Goal: Navigation & Orientation: Find specific page/section

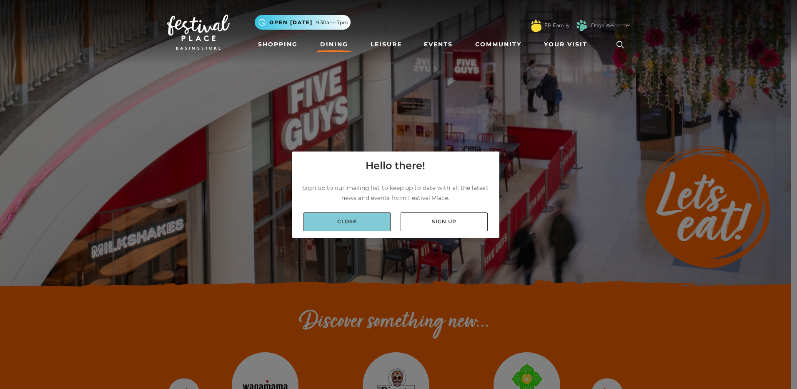
click at [343, 219] on link "Close" at bounding box center [347, 221] width 87 height 19
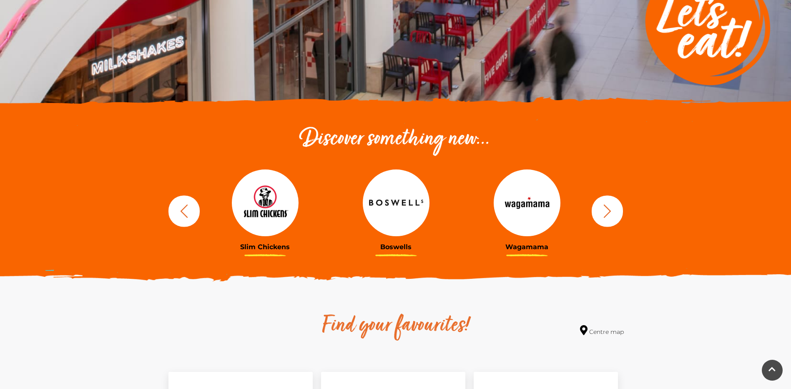
scroll to position [167, 0]
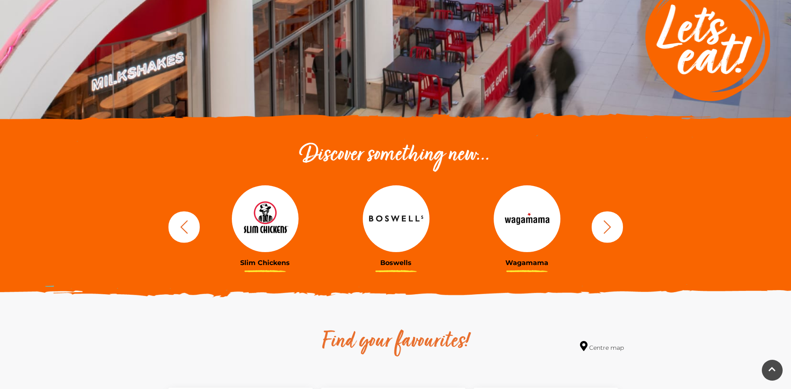
click at [533, 221] on img at bounding box center [527, 218] width 67 height 67
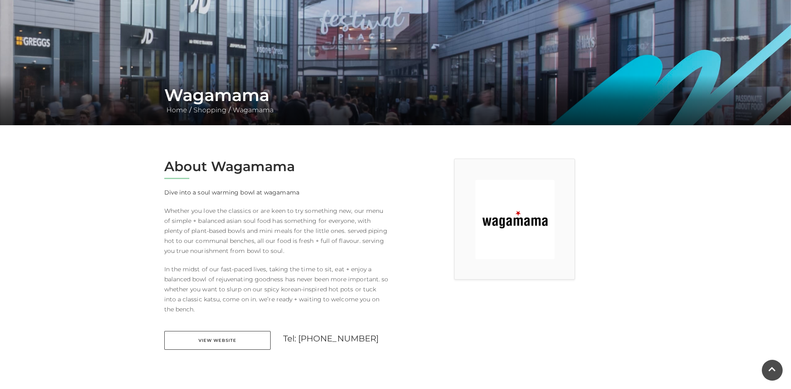
scroll to position [167, 0]
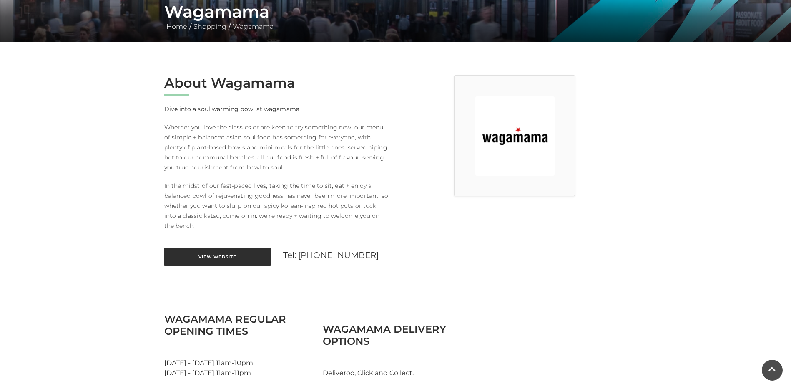
click at [221, 257] on link "View Website" at bounding box center [217, 256] width 106 height 19
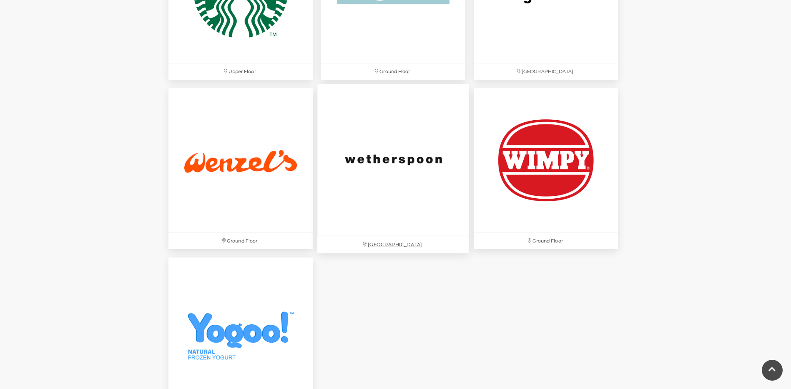
scroll to position [2794, 0]
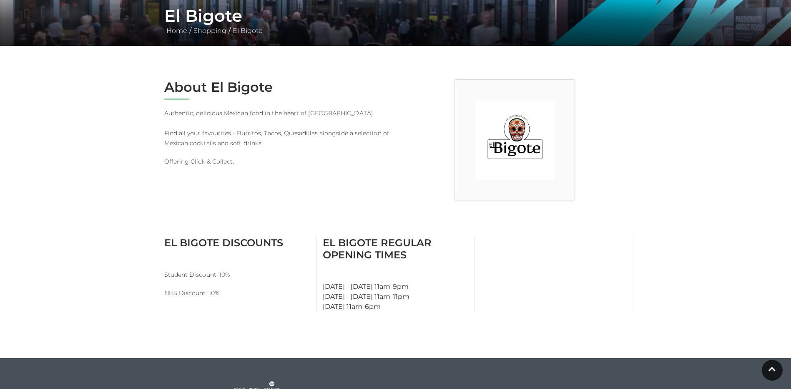
scroll to position [83, 0]
